Goal: Task Accomplishment & Management: Manage account settings

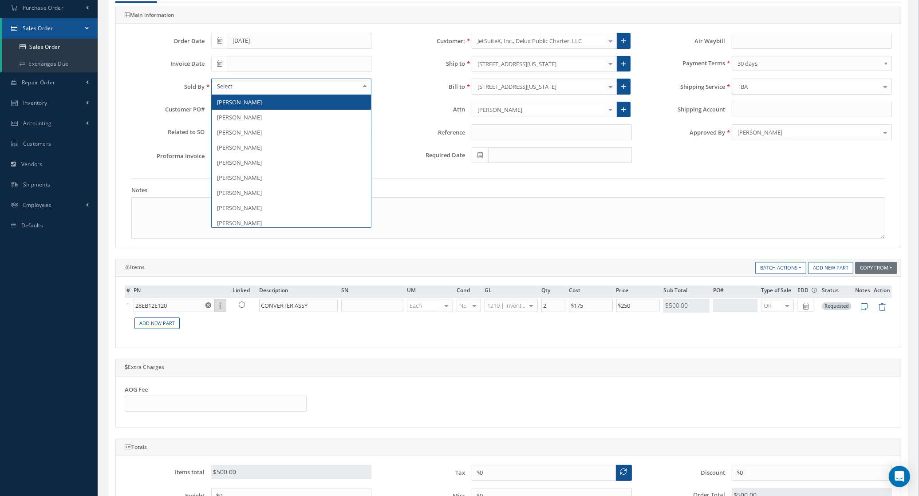
click at [240, 88] on div at bounding box center [291, 87] width 160 height 16
type input "SC"
click at [246, 106] on span "Scott Stanton" at bounding box center [239, 102] width 45 height 8
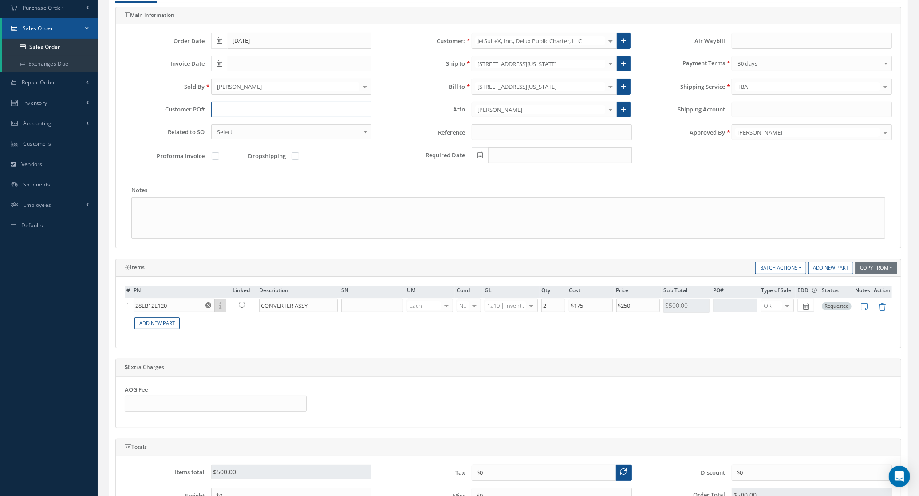
click at [223, 108] on input "text" at bounding box center [291, 110] width 160 height 16
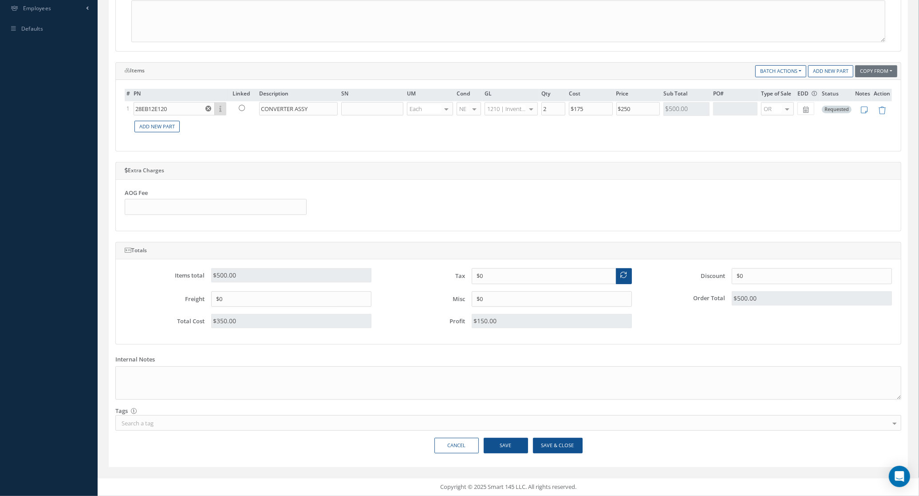
scroll to position [311, 0]
type input "TBD"
click at [567, 447] on button "Save & Close" at bounding box center [558, 445] width 50 height 16
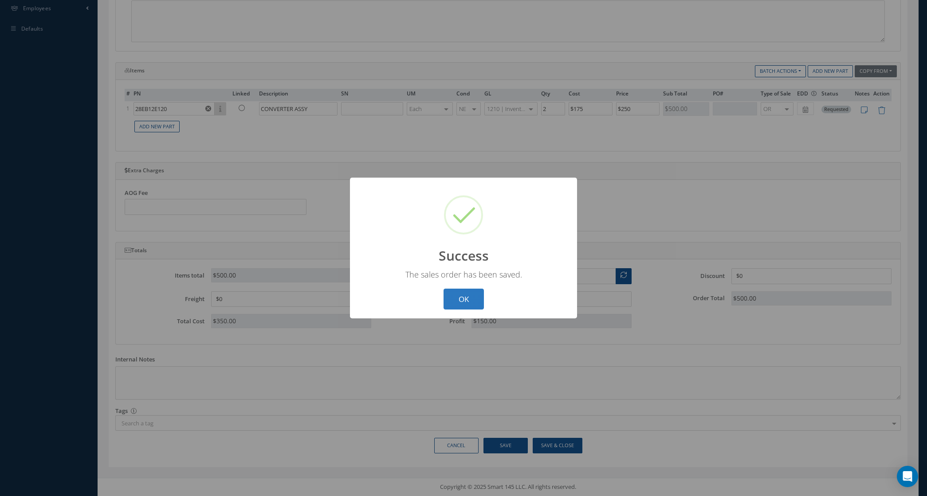
click at [449, 299] on button "OK" at bounding box center [464, 298] width 40 height 21
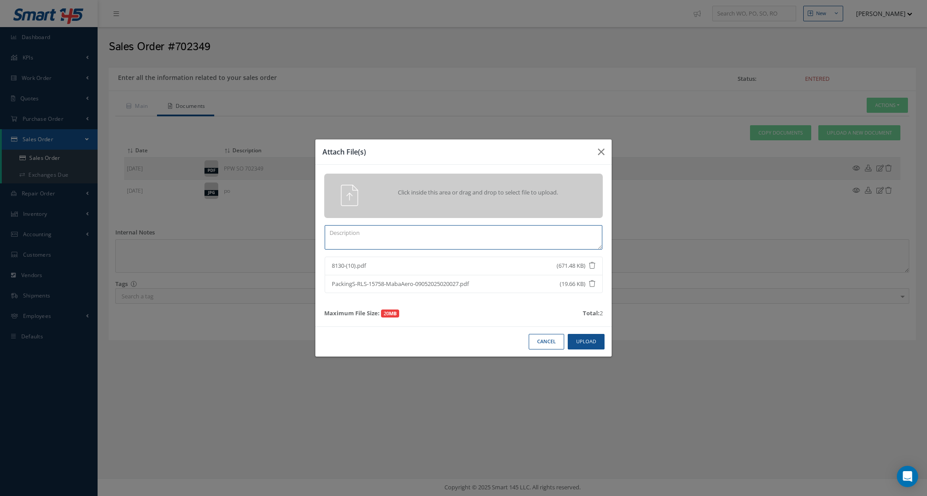
click at [480, 245] on textarea at bounding box center [464, 237] width 278 height 24
type textarea "CERTS"
click at [586, 343] on button "Upload" at bounding box center [586, 342] width 37 height 16
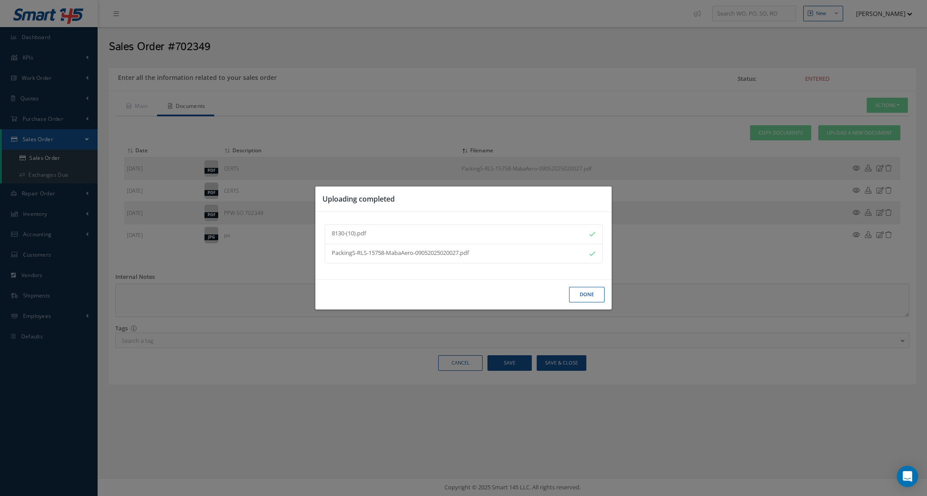
click at [579, 296] on button "Done" at bounding box center [586, 295] width 35 height 16
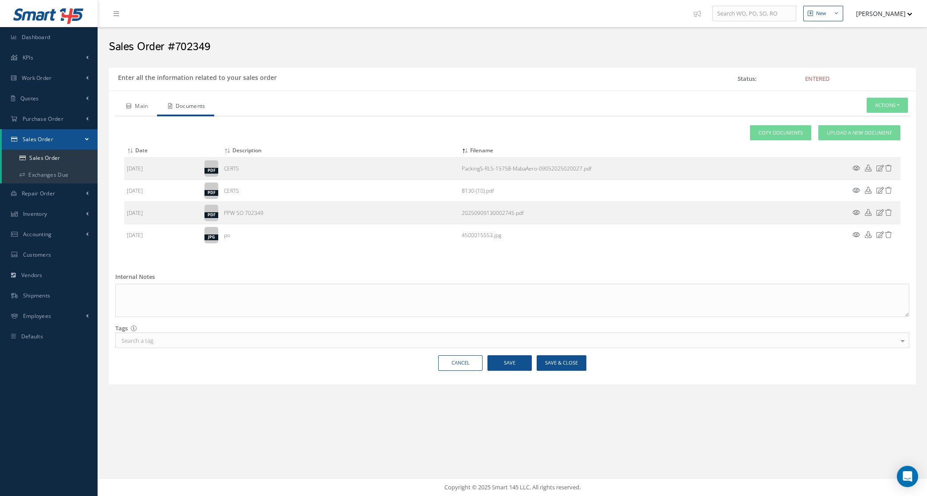
click at [131, 106] on link "Main" at bounding box center [136, 107] width 42 height 19
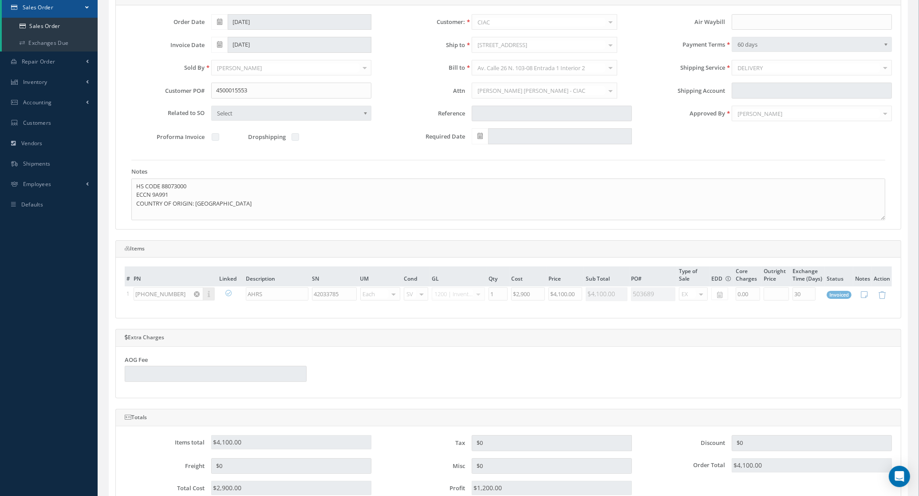
scroll to position [302, 0]
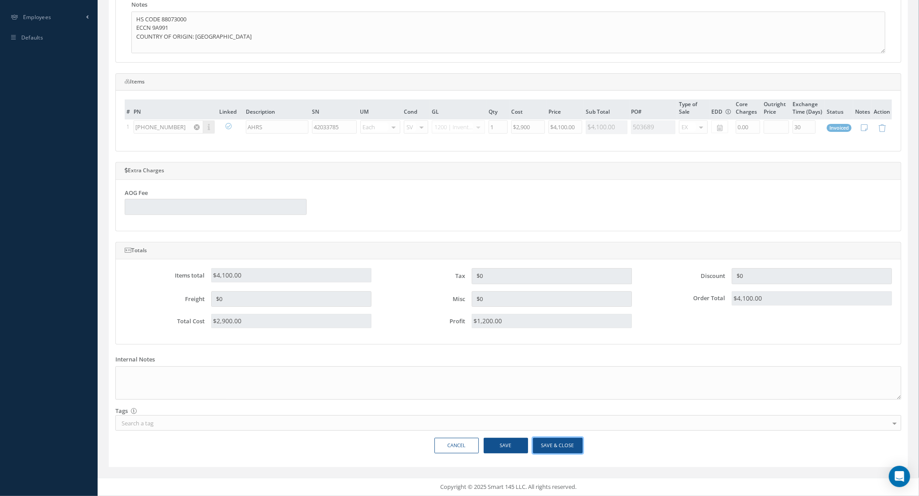
click at [559, 442] on button "Save & Close" at bounding box center [558, 445] width 50 height 16
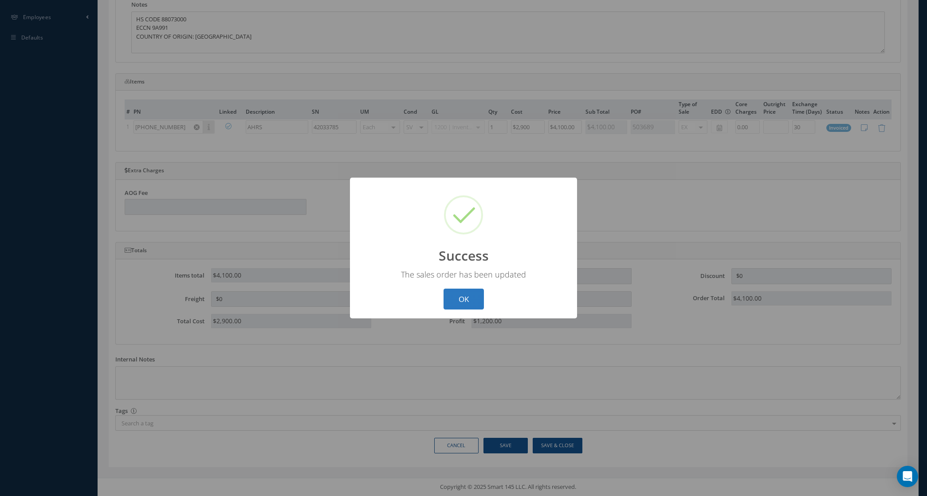
click at [465, 302] on button "OK" at bounding box center [464, 298] width 40 height 21
